Goal: Task Accomplishment & Management: Use online tool/utility

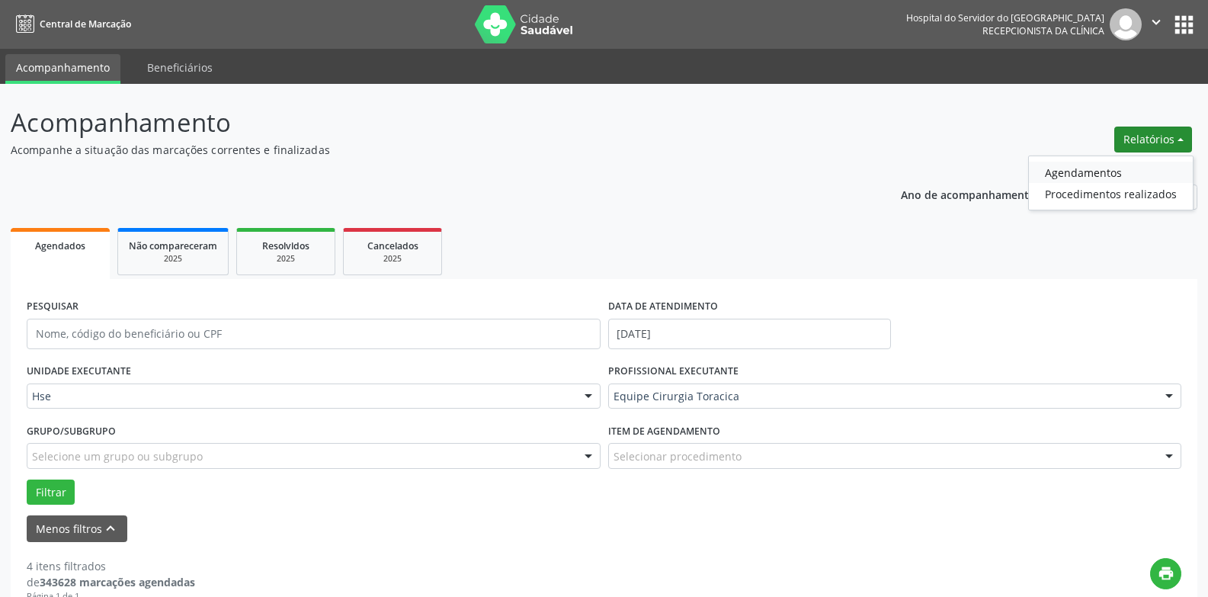
click at [1136, 171] on link "Agendamentos" at bounding box center [1111, 172] width 164 height 21
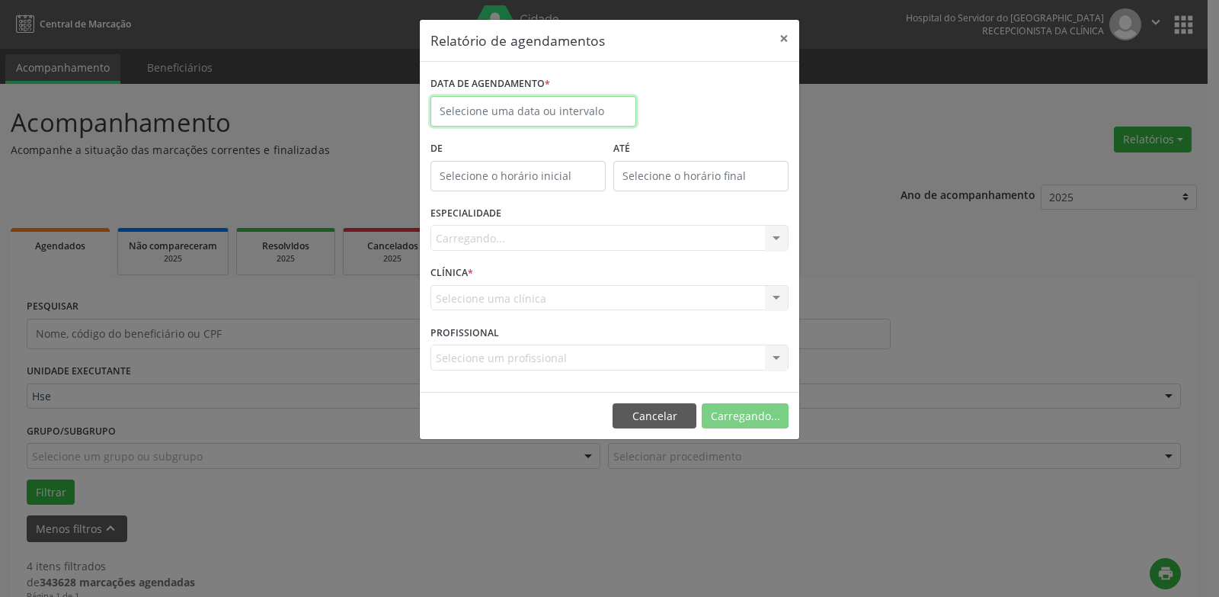
click at [530, 111] on input "text" at bounding box center [534, 111] width 206 height 30
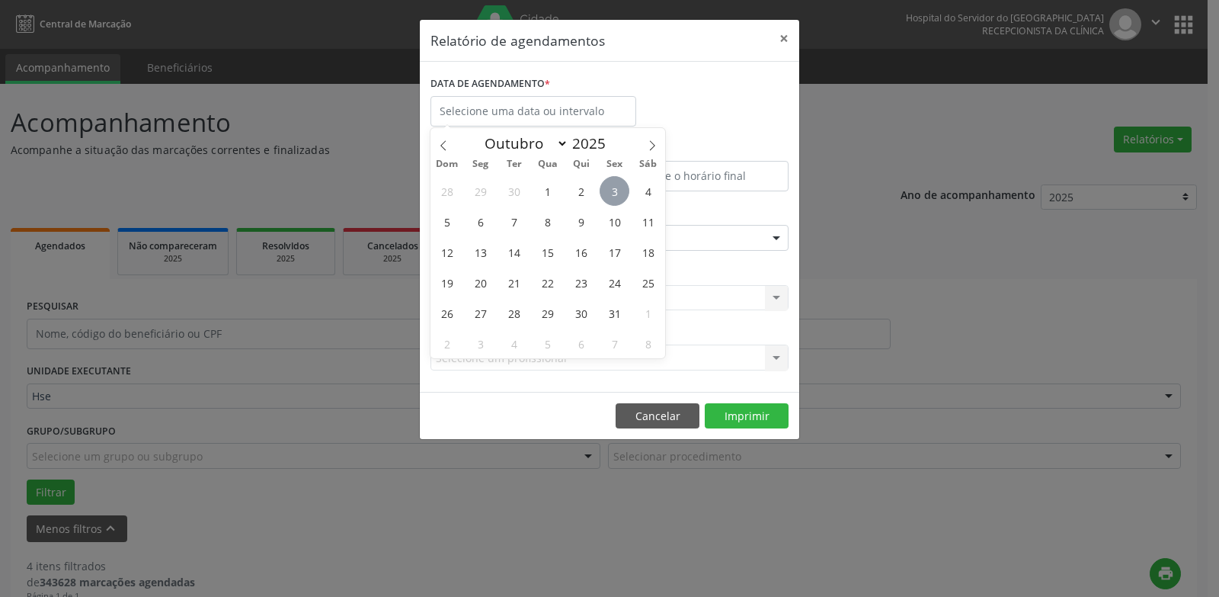
click at [617, 192] on span "3" at bounding box center [615, 191] width 30 height 30
type input "[DATE]"
click at [485, 215] on span "6" at bounding box center [481, 222] width 30 height 30
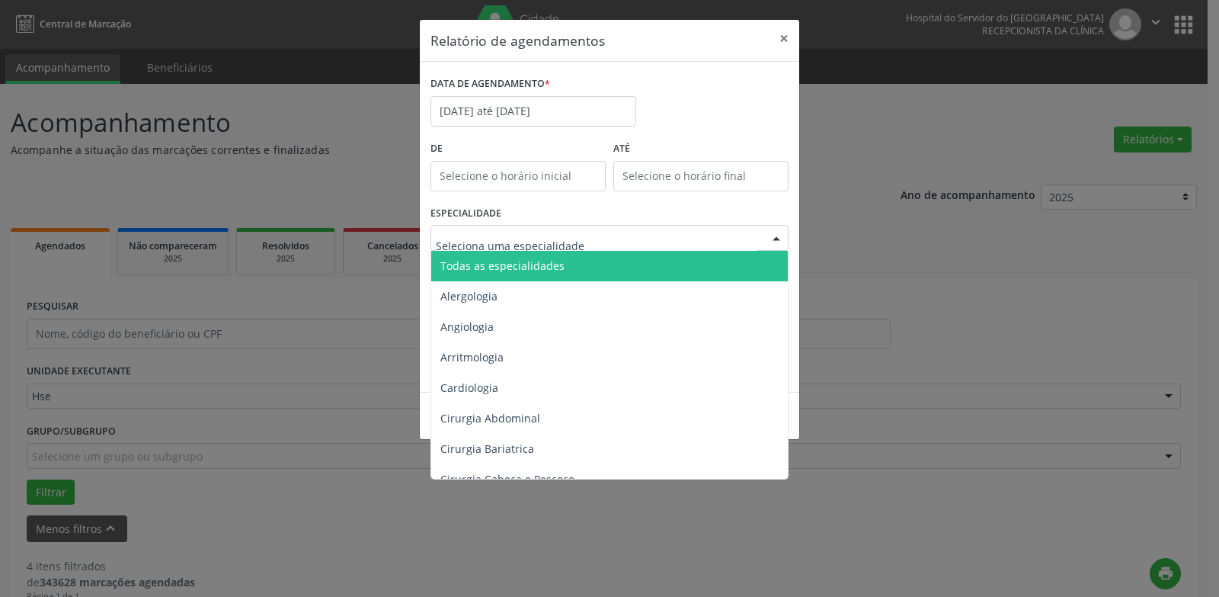
click at [510, 265] on span "Todas as especialidades" at bounding box center [503, 265] width 124 height 14
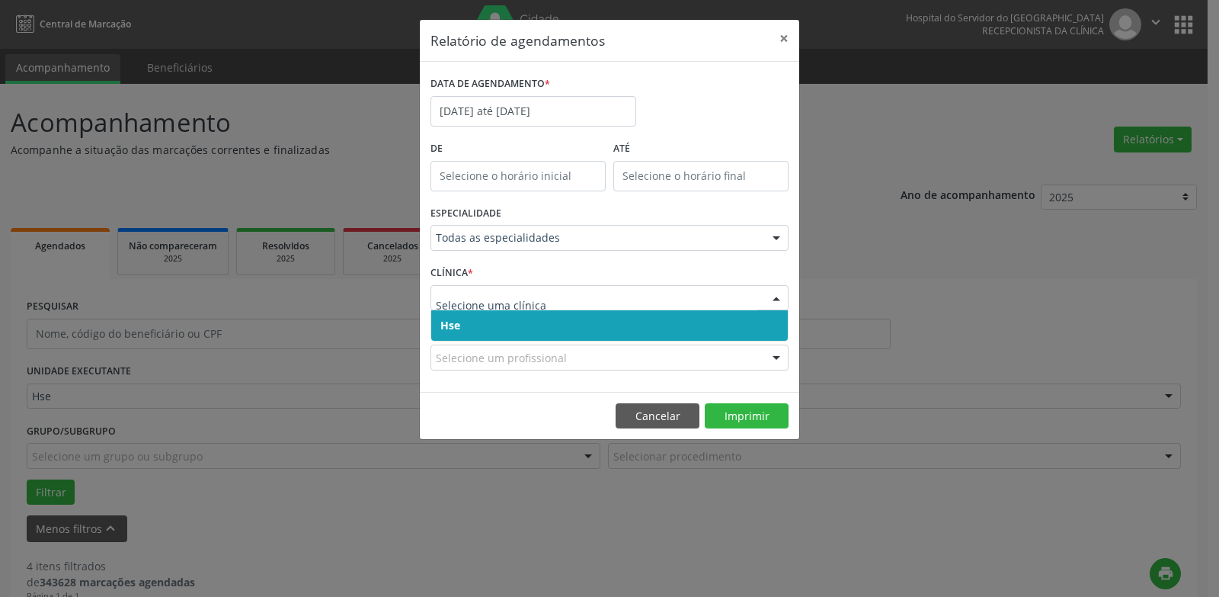
click at [493, 325] on span "Hse" at bounding box center [609, 325] width 357 height 30
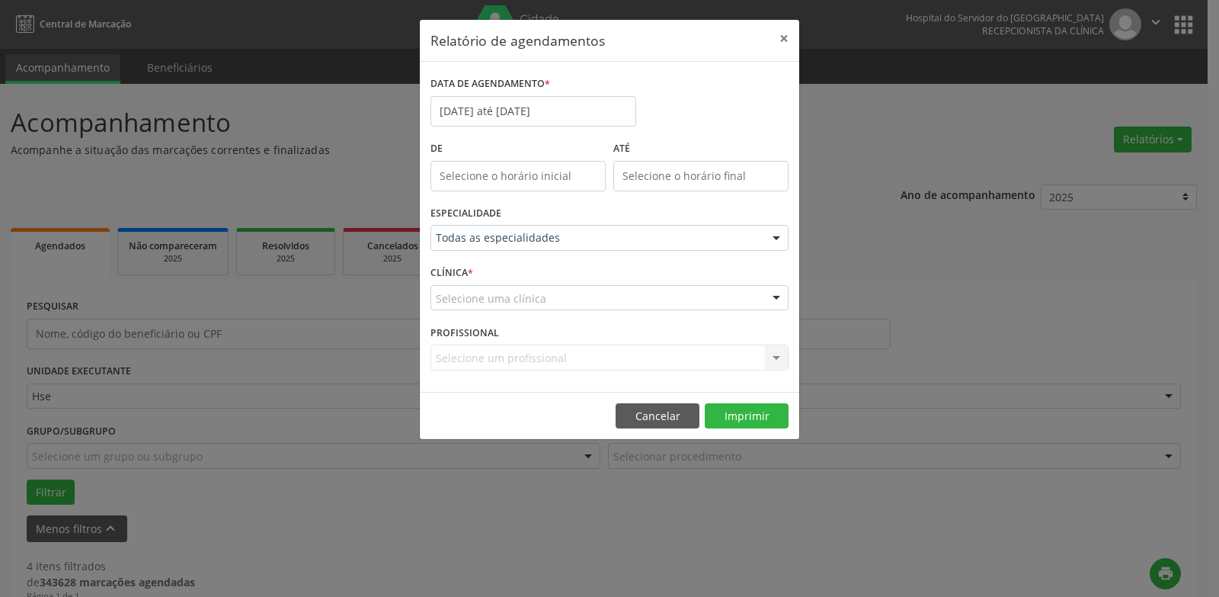
click at [493, 310] on div "Selecione uma clínica Hse Nenhum resultado encontrado para: " " Não há nenhuma …" at bounding box center [610, 298] width 358 height 26
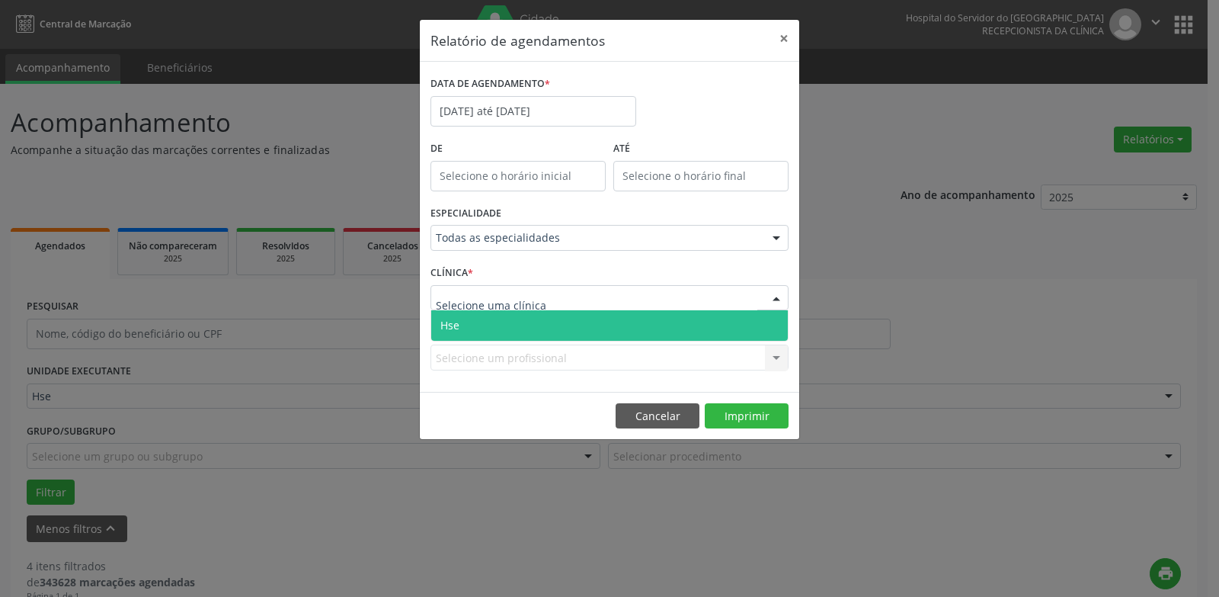
click at [498, 328] on span "Hse" at bounding box center [609, 325] width 357 height 30
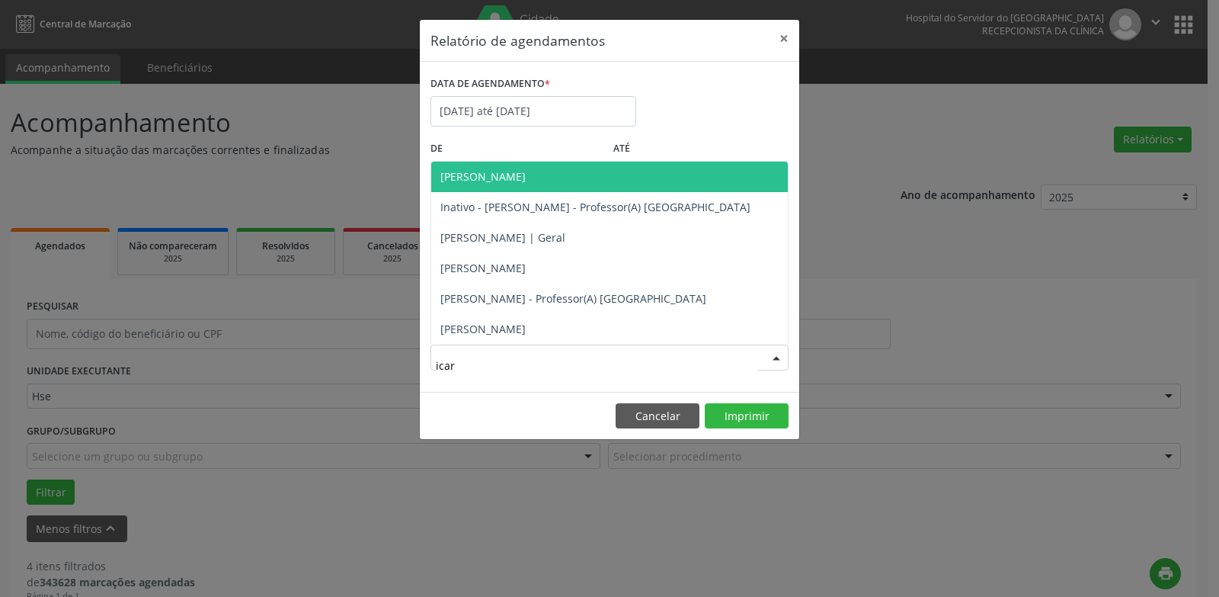
type input "icaro"
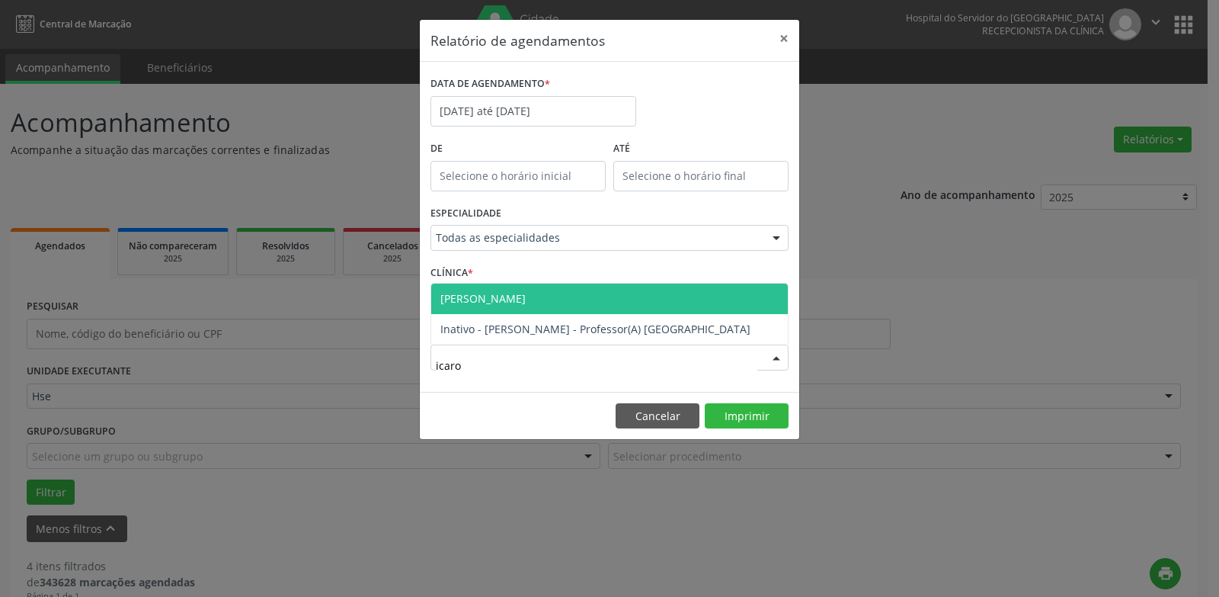
click at [513, 297] on span "[PERSON_NAME]" at bounding box center [483, 298] width 85 height 14
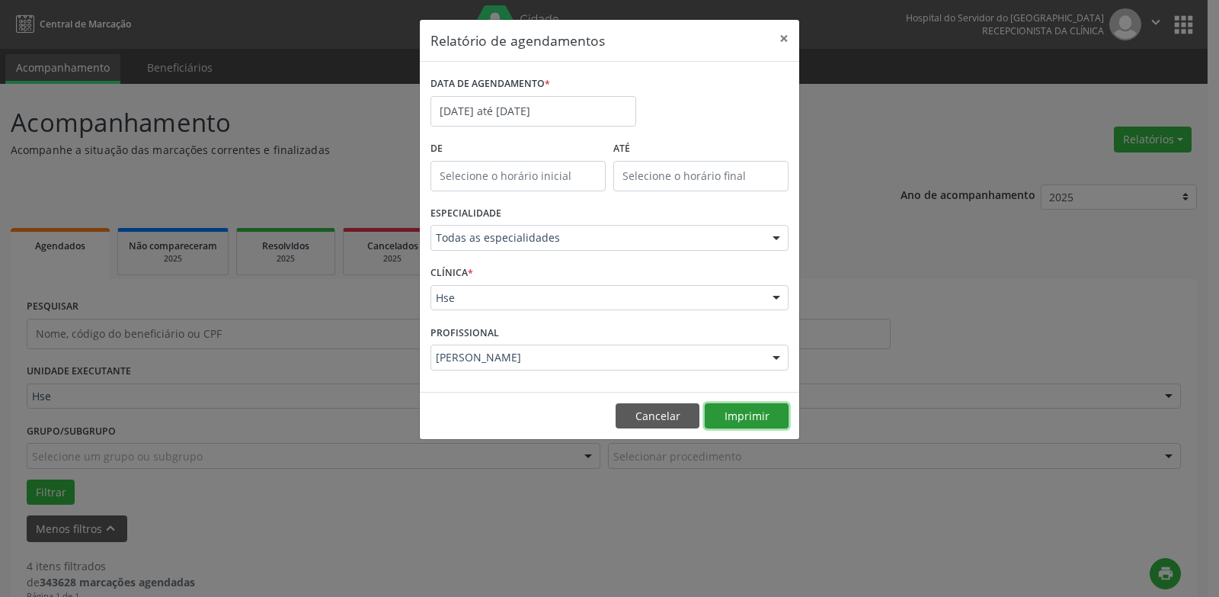
click at [752, 418] on button "Imprimir" at bounding box center [747, 416] width 84 height 26
click at [673, 413] on button "Cancelar" at bounding box center [658, 416] width 84 height 26
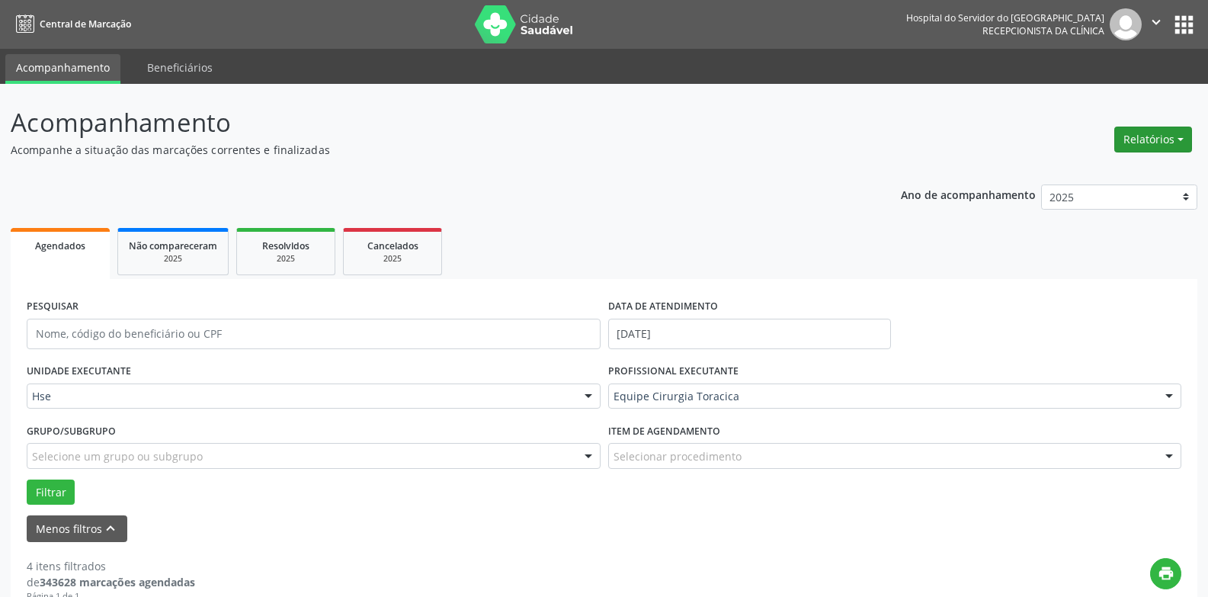
click at [1171, 144] on button "Relatórios" at bounding box center [1153, 140] width 78 height 26
click at [1158, 171] on link "Agendamentos" at bounding box center [1111, 172] width 164 height 21
select select "9"
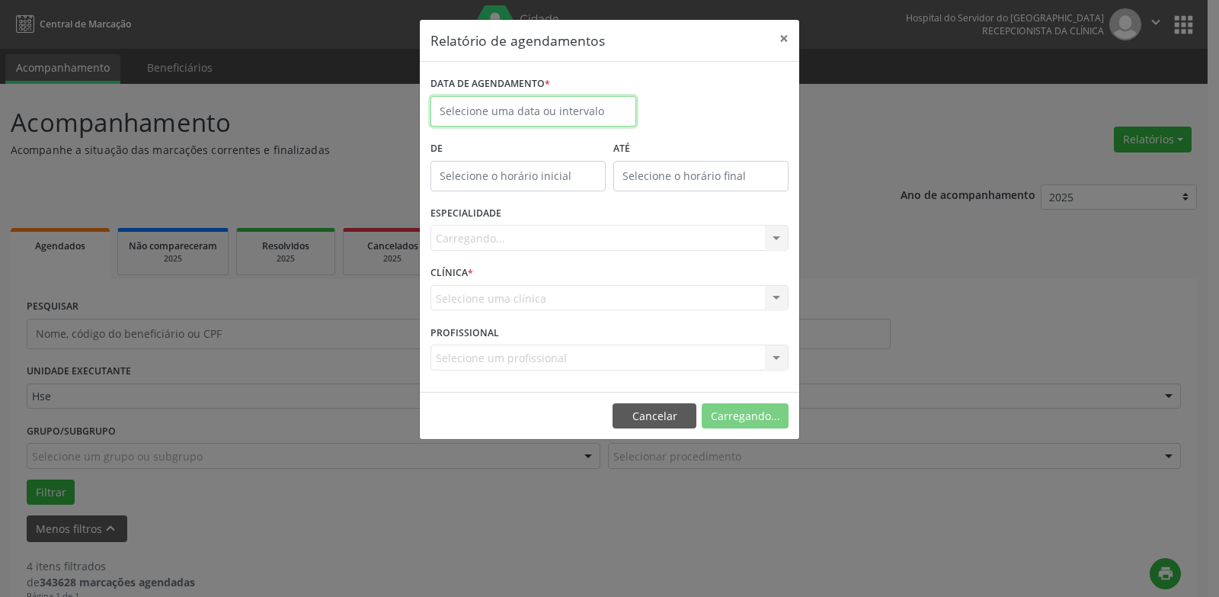
click at [514, 107] on input "text" at bounding box center [534, 111] width 206 height 30
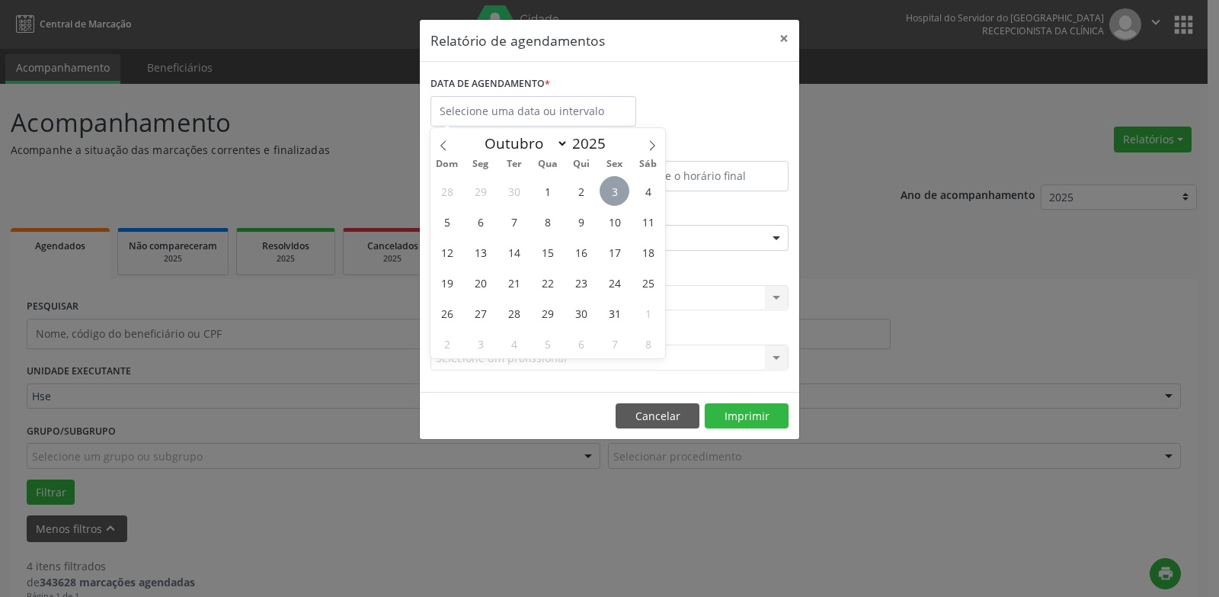
click at [612, 190] on span "3" at bounding box center [615, 191] width 30 height 30
type input "[DATE]"
click at [612, 190] on span "3" at bounding box center [615, 191] width 30 height 30
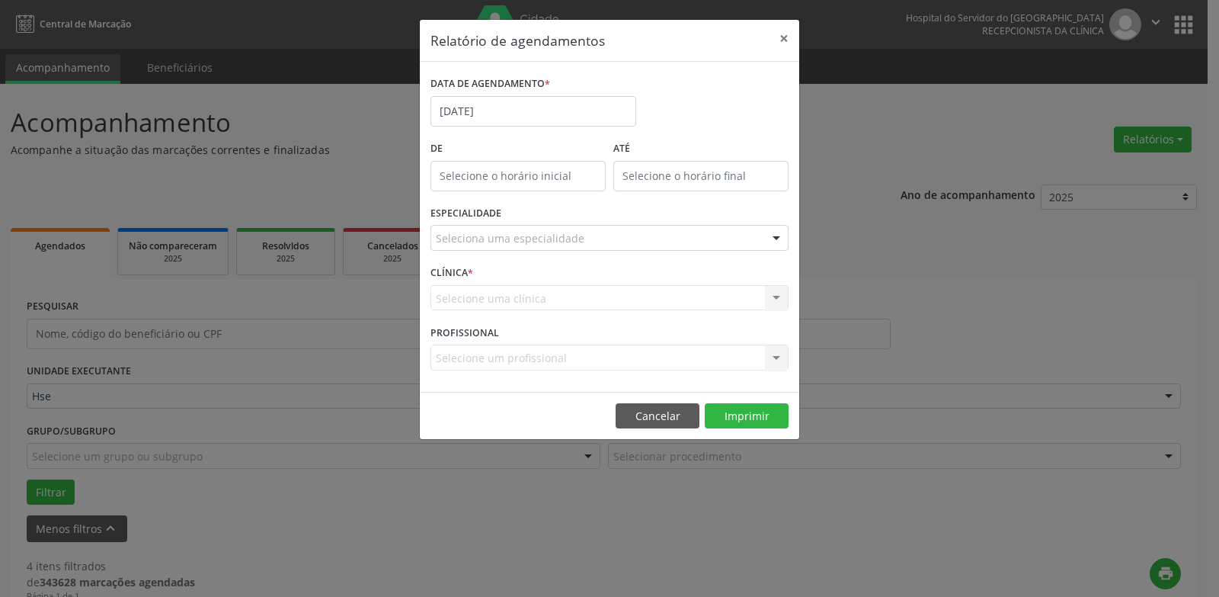
click at [615, 228] on div "Seleciona uma especialidade" at bounding box center [610, 238] width 358 height 26
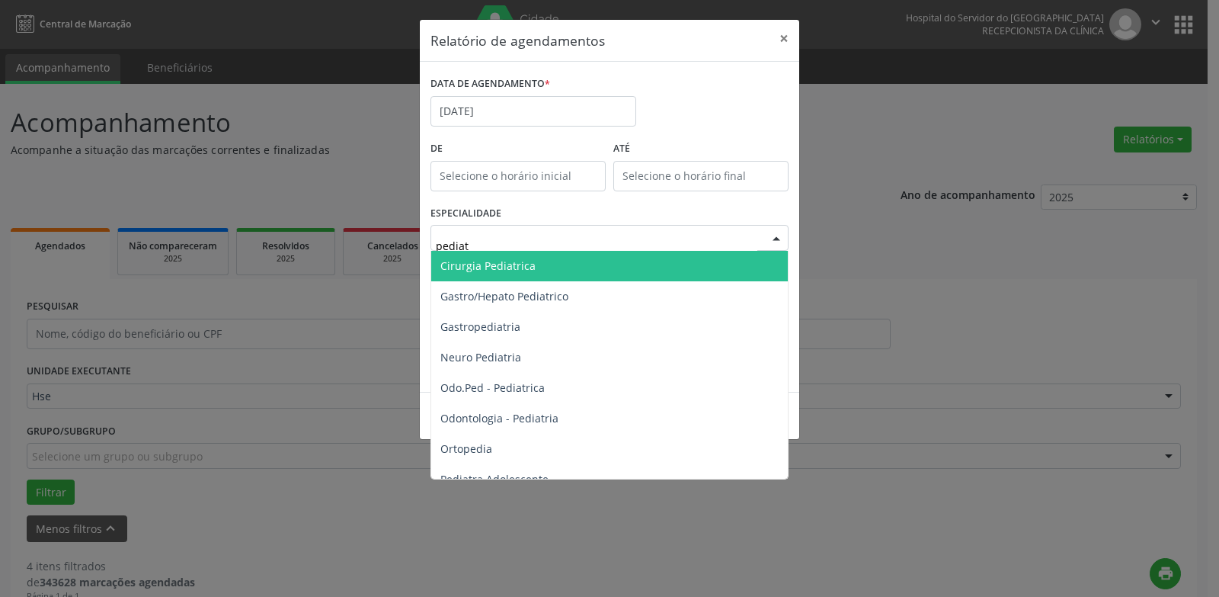
type input "pediatr"
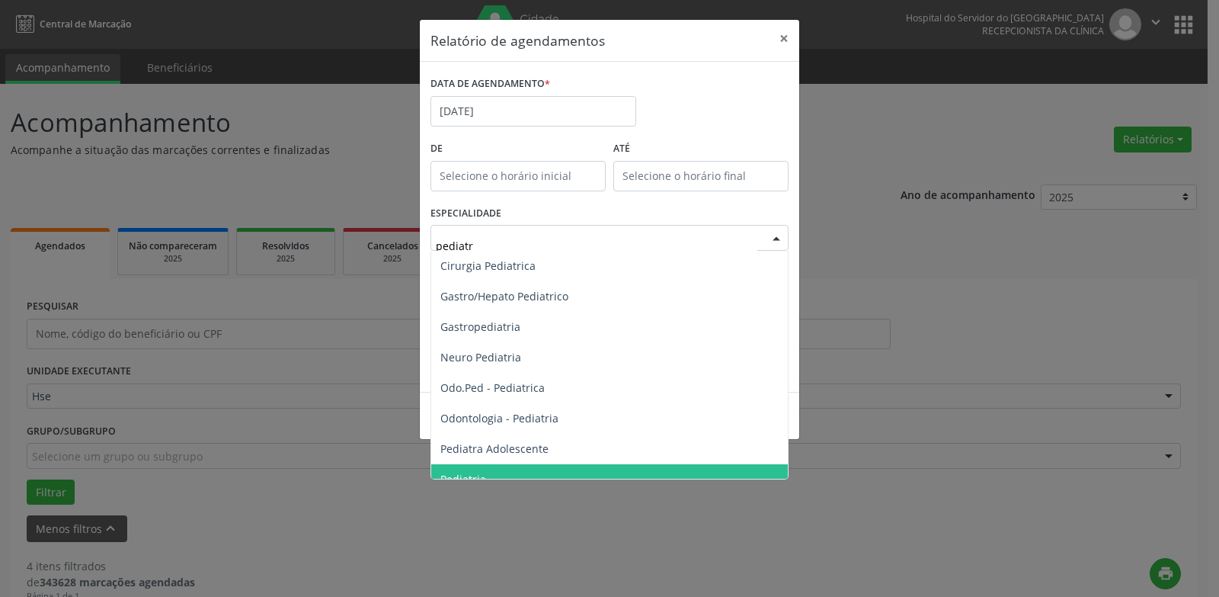
click at [517, 466] on span "Pediatria" at bounding box center [609, 479] width 357 height 30
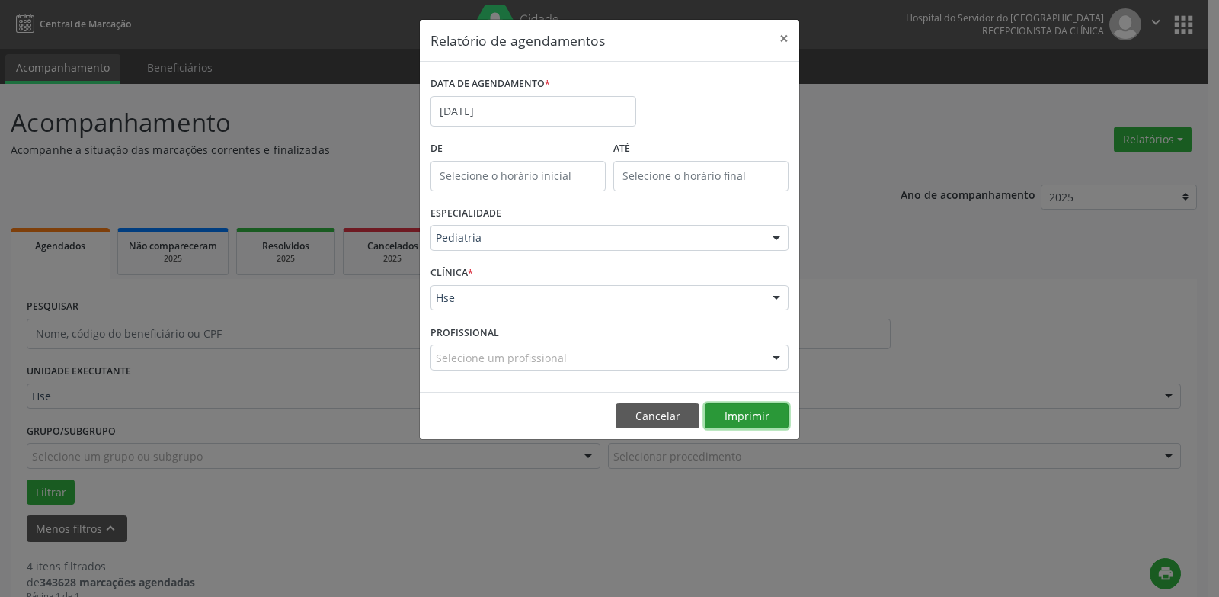
click at [761, 419] on button "Imprimir" at bounding box center [747, 416] width 84 height 26
